Goal: Find specific page/section: Find specific page/section

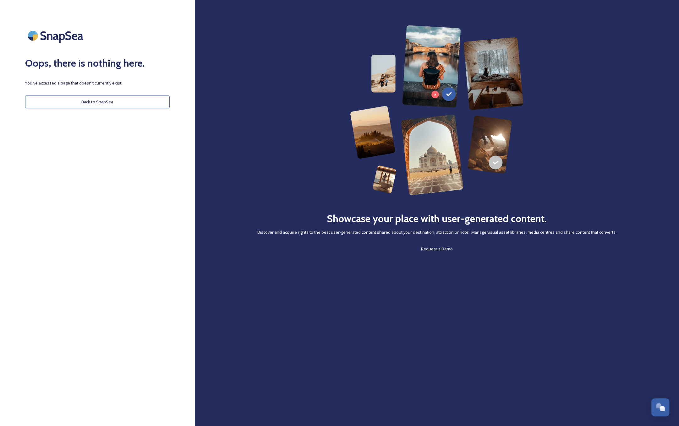
click at [93, 100] on button "Back to SnapSea" at bounding box center [97, 102] width 145 height 13
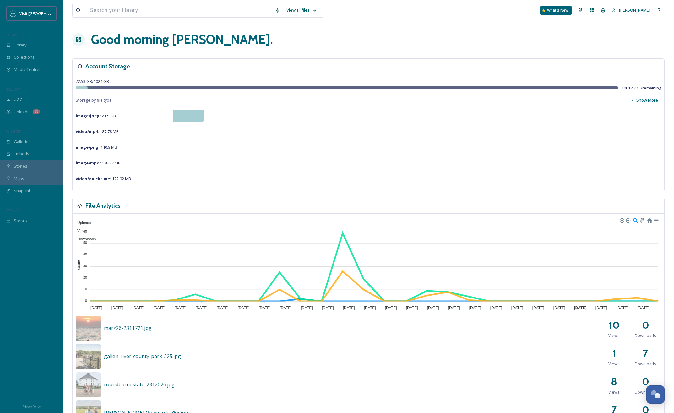
drag, startPoint x: 29, startPoint y: 145, endPoint x: 27, endPoint y: 134, distance: 10.4
click at [29, 145] on span "Galleries" at bounding box center [22, 142] width 17 height 6
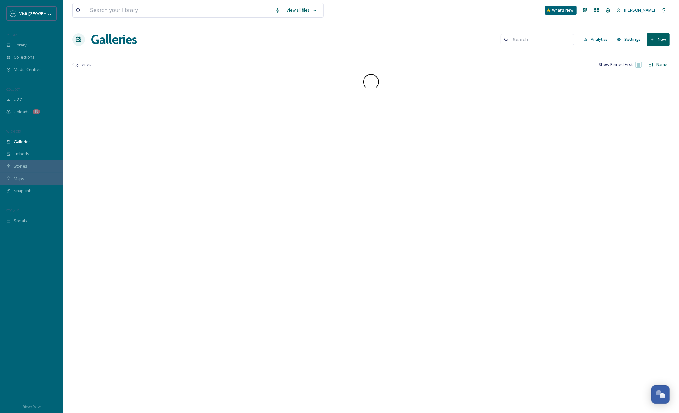
click at [26, 103] on div "UGC" at bounding box center [31, 100] width 63 height 12
